Goal: Information Seeking & Learning: Obtain resource

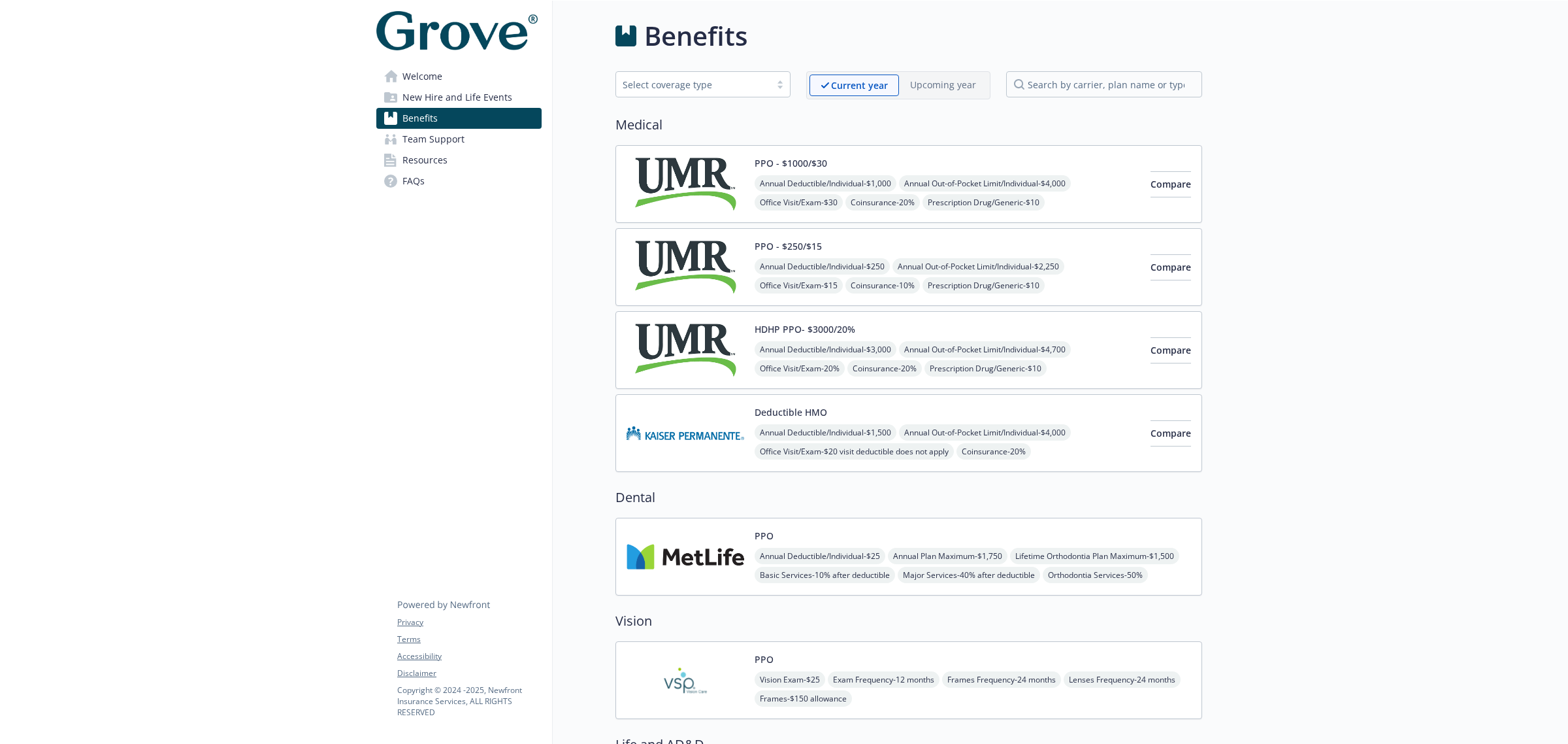
scroll to position [492, 0]
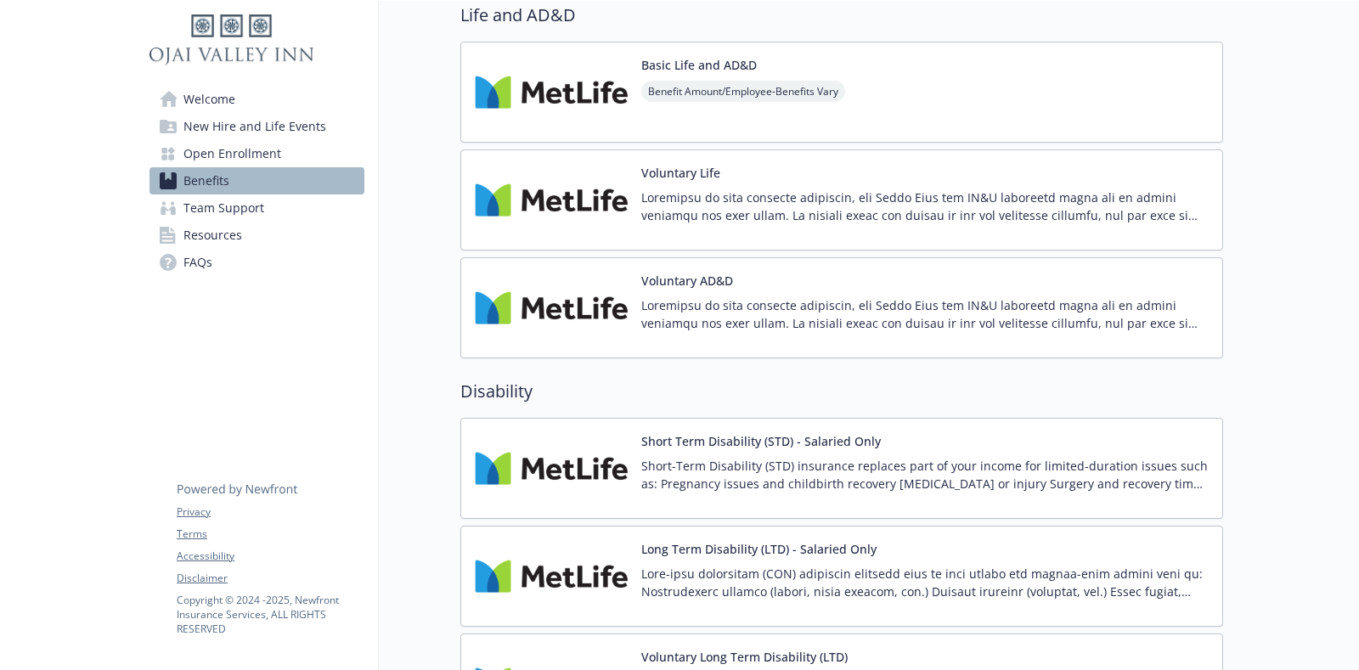
scroll to position [1062, 0]
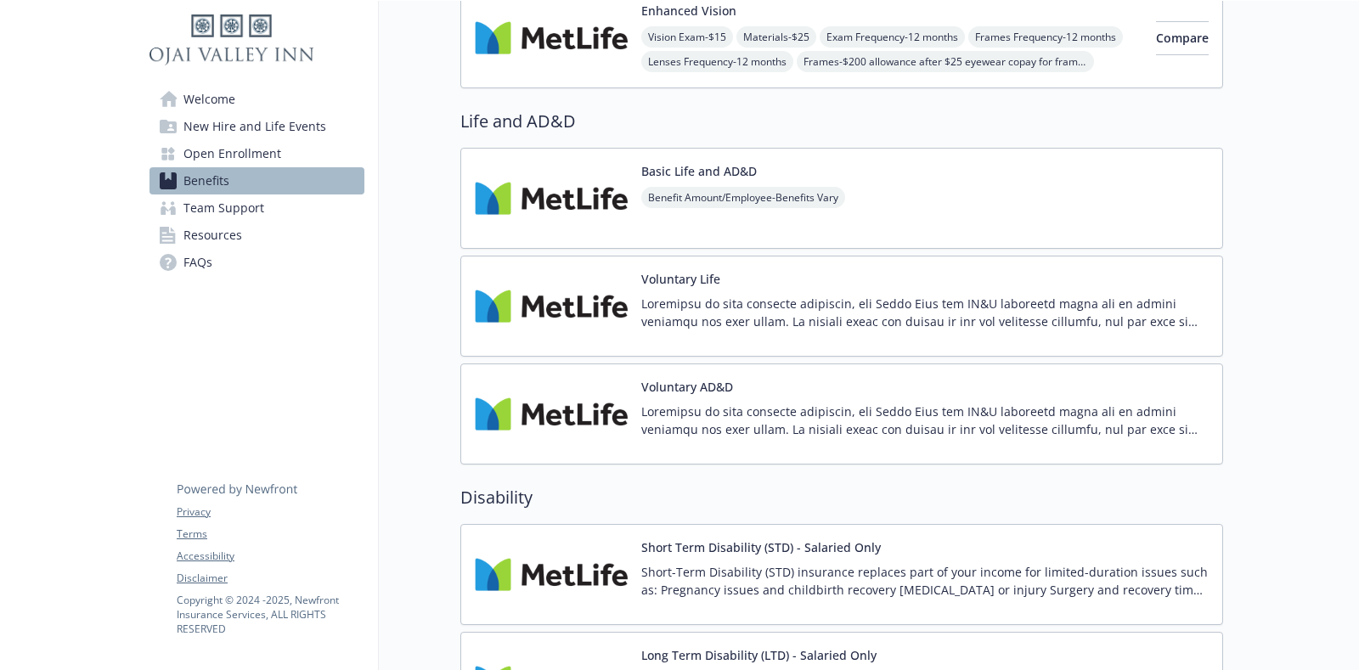
click at [552, 190] on img at bounding box center [551, 198] width 153 height 72
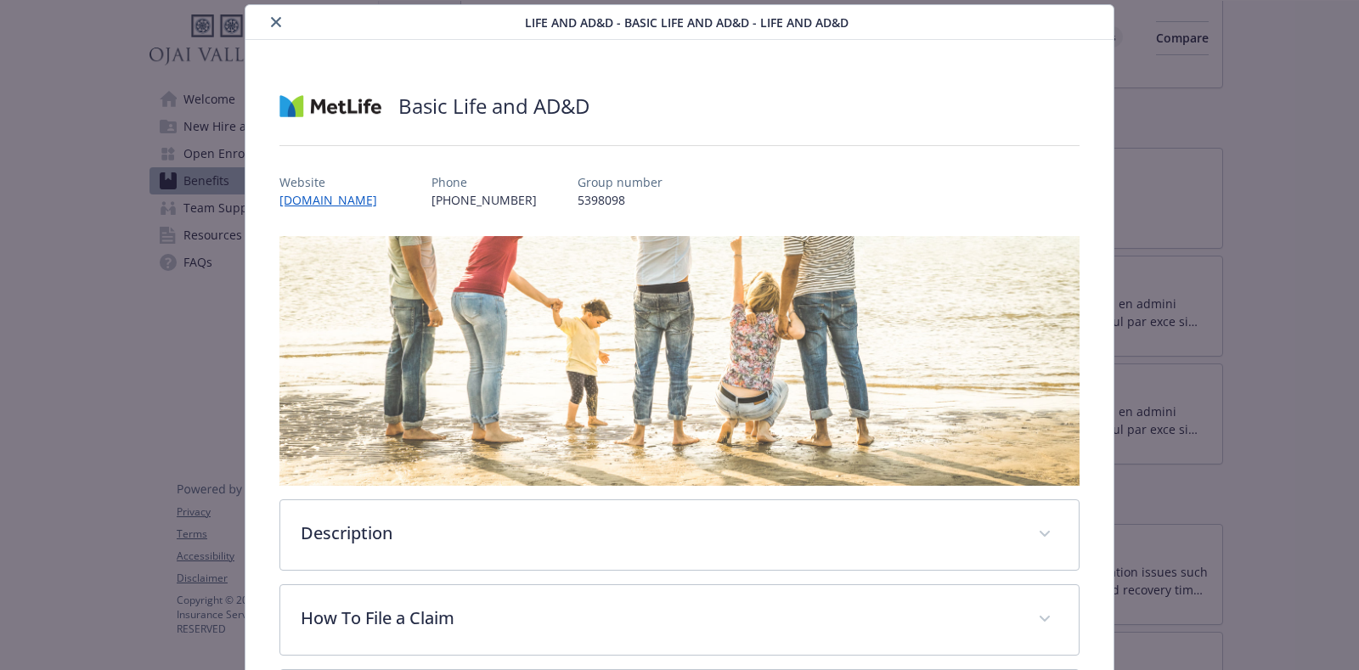
scroll to position [379, 0]
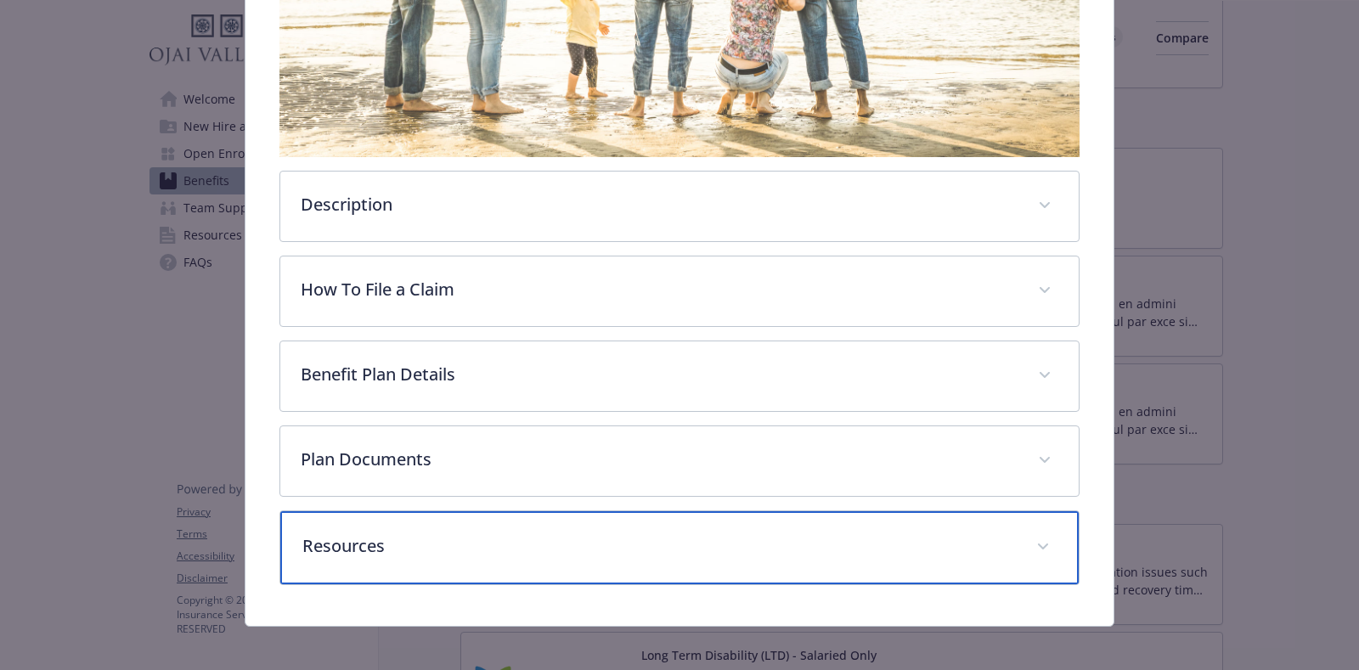
click at [442, 553] on div "Resources" at bounding box center [679, 548] width 799 height 73
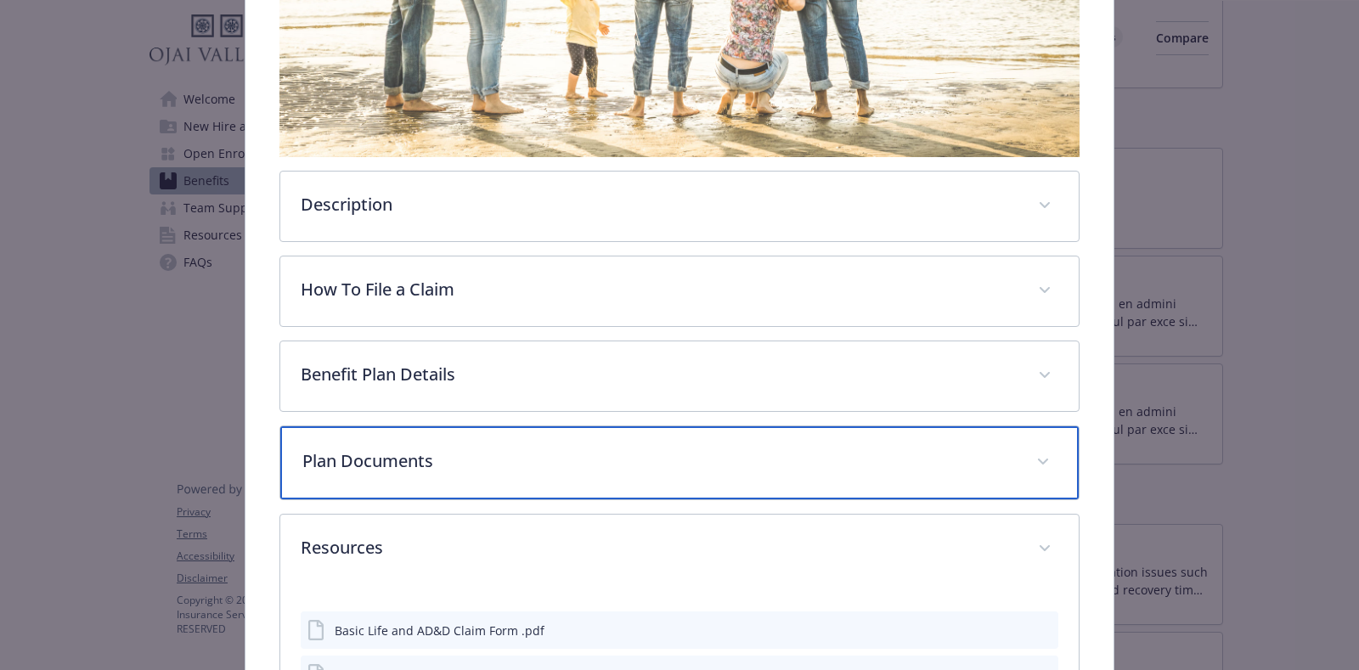
click at [457, 455] on p "Plan Documents" at bounding box center [659, 461] width 714 height 25
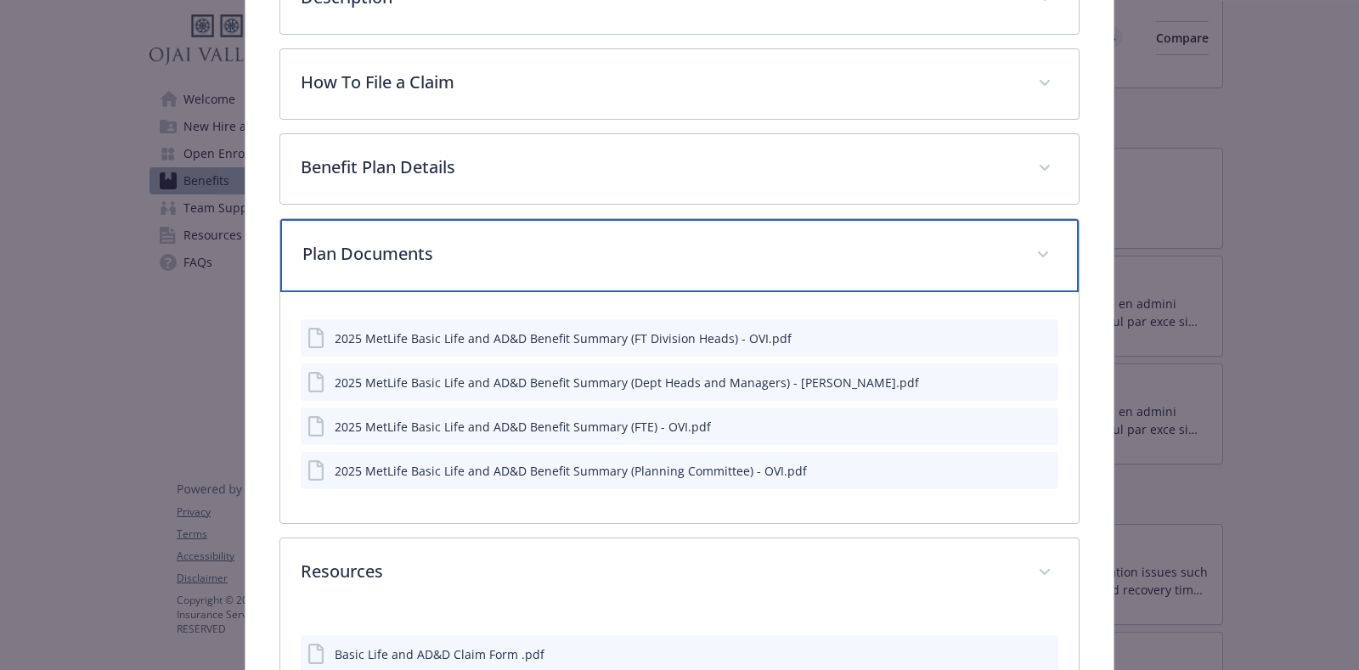
scroll to position [591, 0]
